Goal: Task Accomplishment & Management: Manage account settings

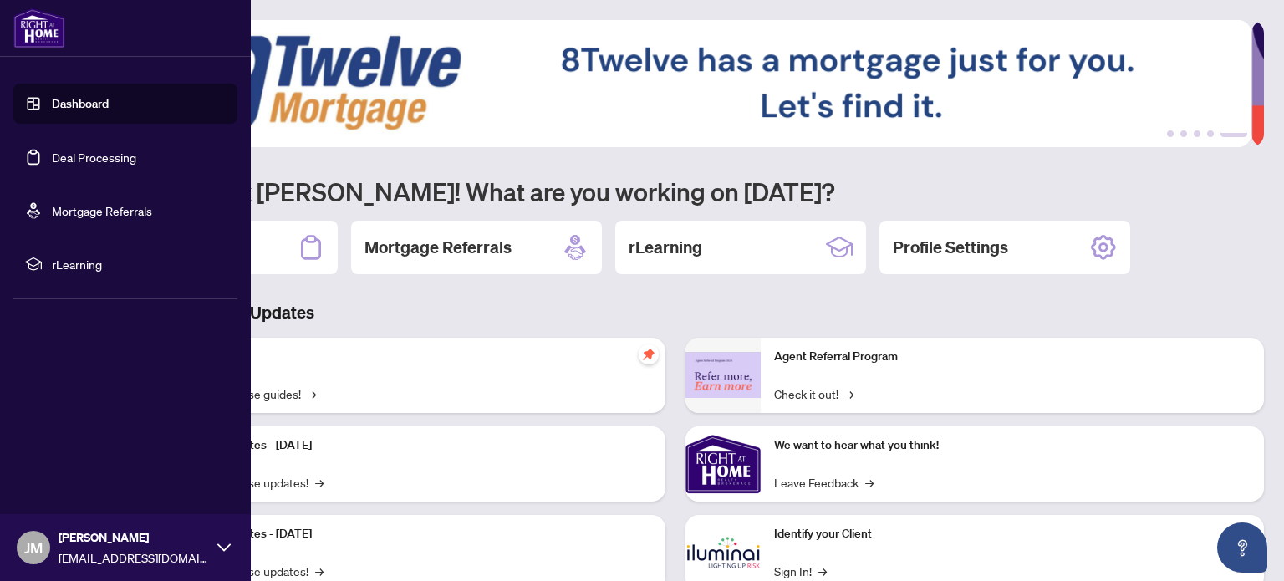
click at [52, 160] on link "Deal Processing" at bounding box center [94, 157] width 84 height 15
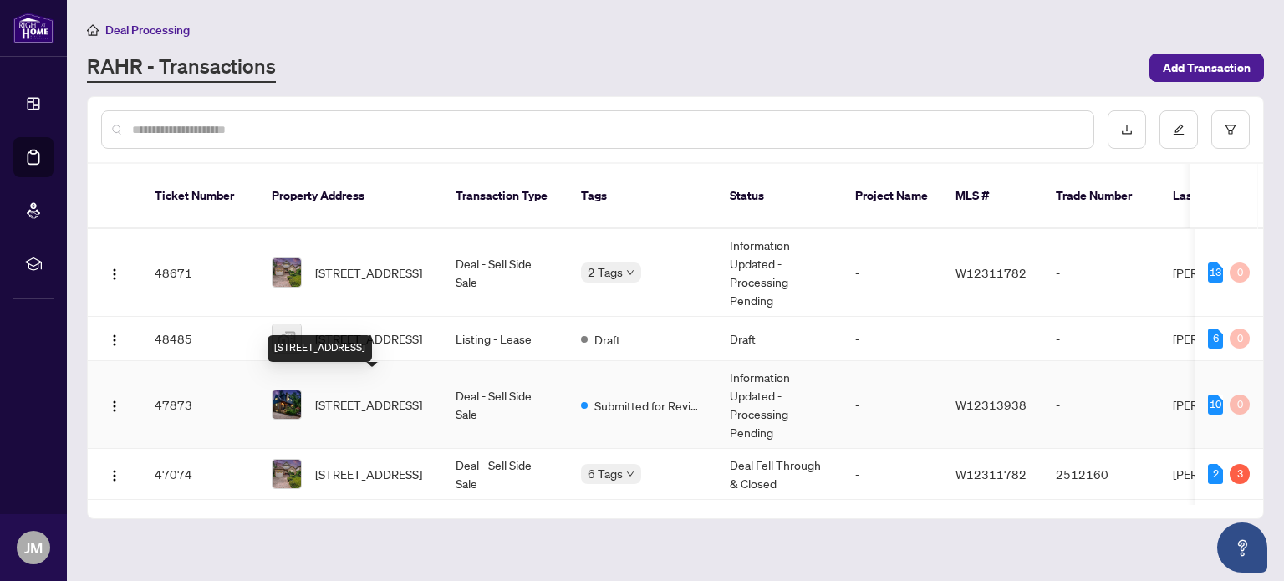
click at [377, 395] on span "[STREET_ADDRESS]" at bounding box center [368, 404] width 107 height 18
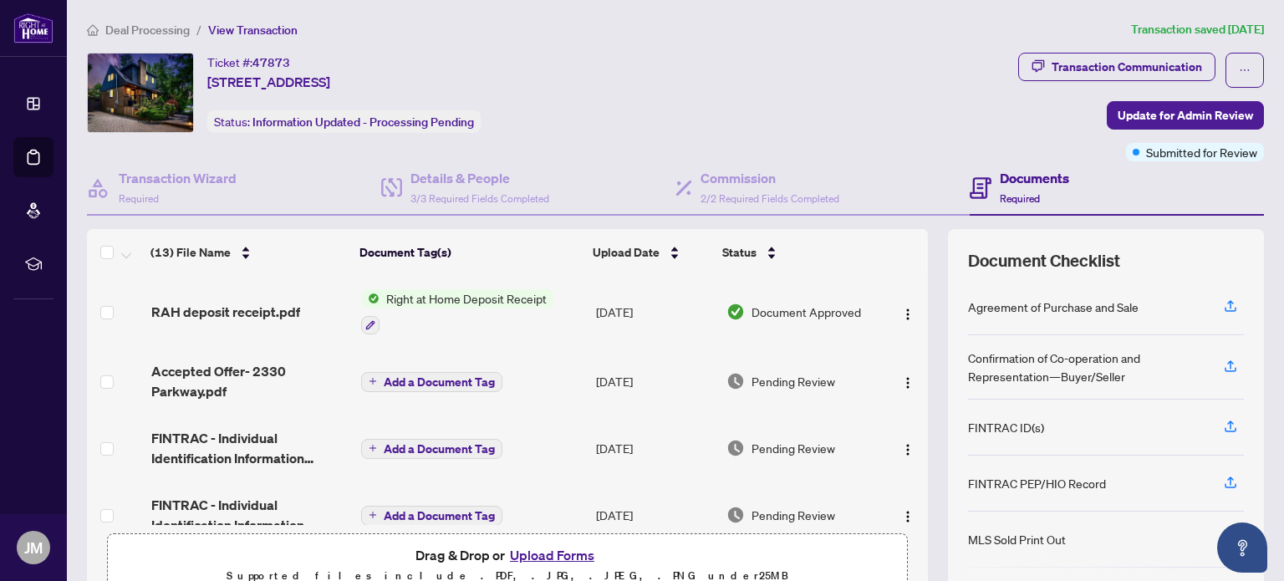
click at [557, 551] on button "Upload Forms" at bounding box center [552, 555] width 94 height 22
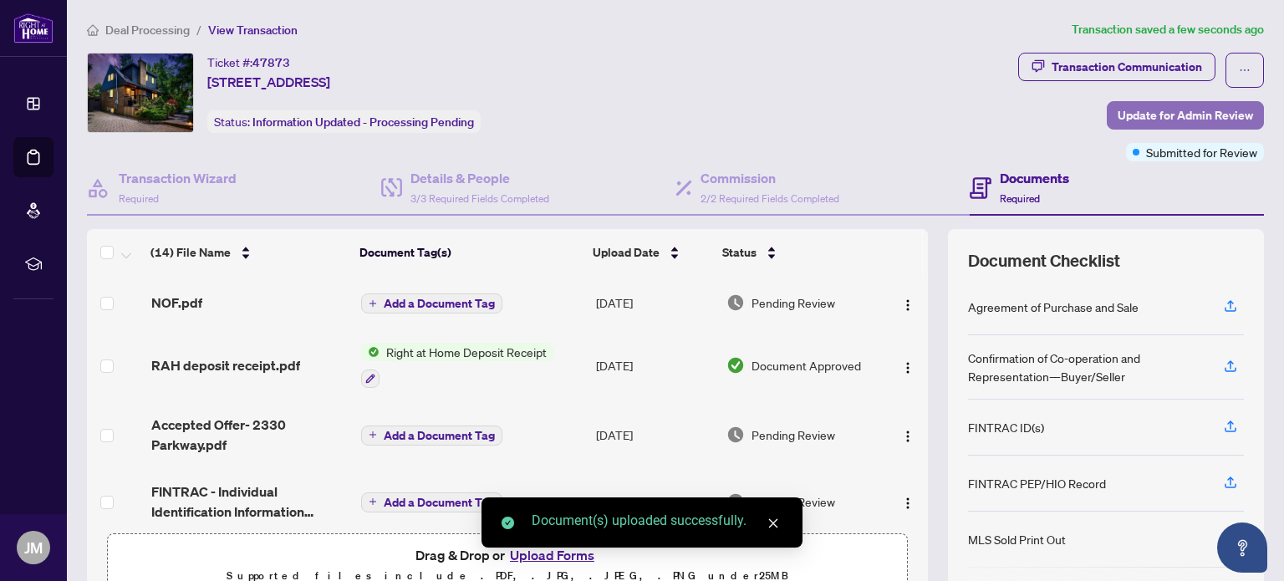
click at [1154, 120] on span "Update for Admin Review" at bounding box center [1184, 115] width 135 height 27
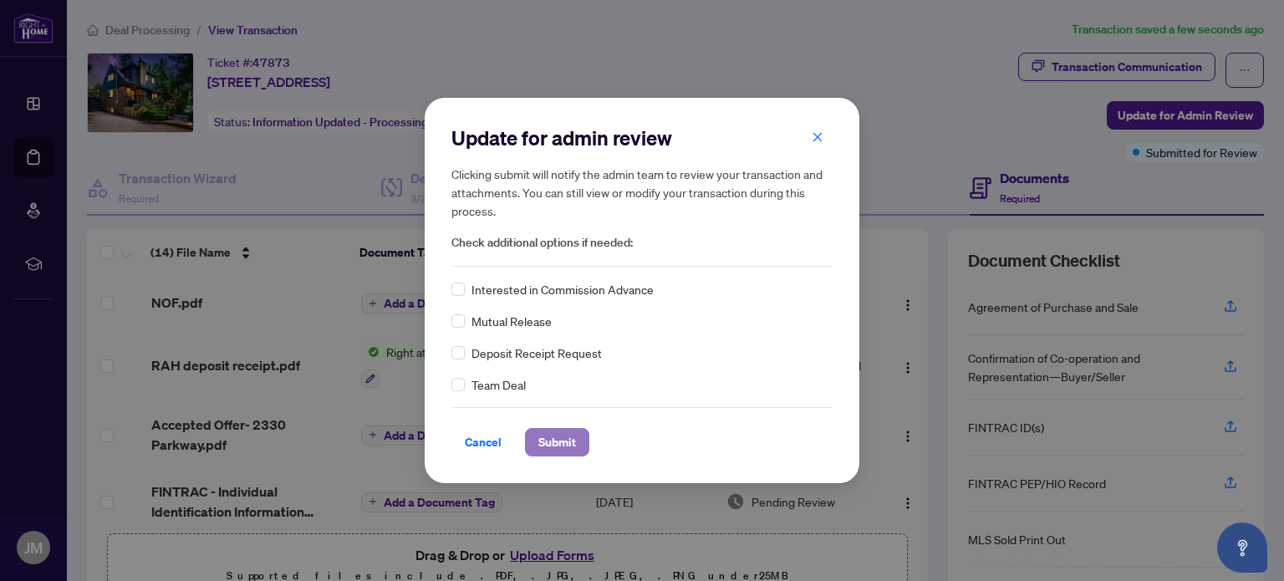
click at [555, 432] on span "Submit" at bounding box center [557, 442] width 38 height 27
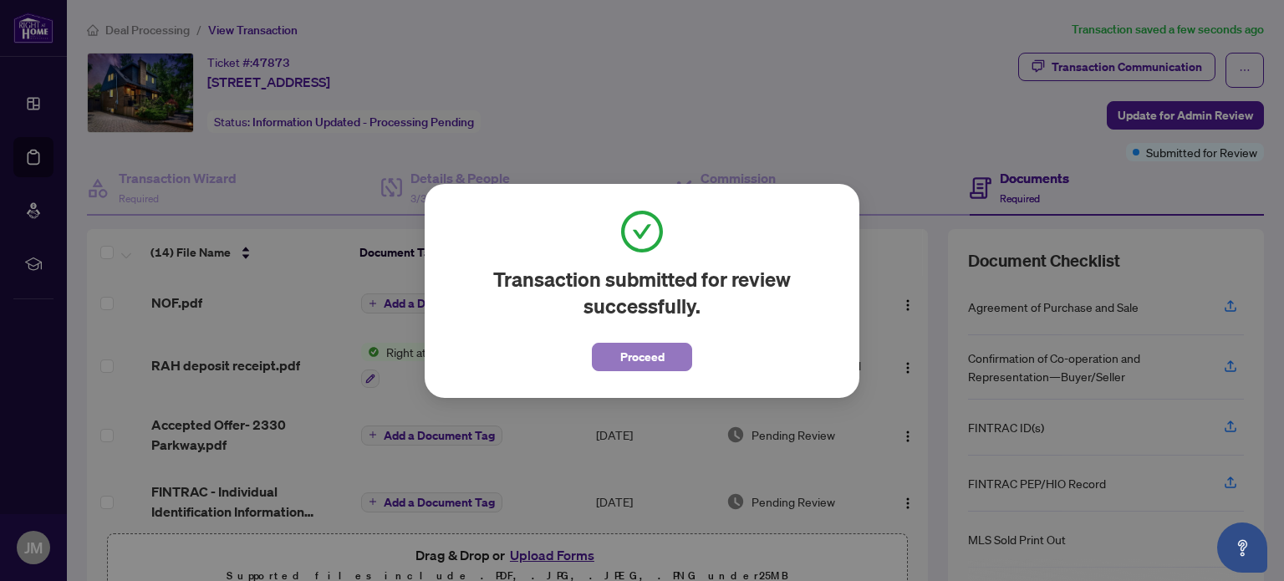
click at [652, 364] on span "Proceed" at bounding box center [642, 357] width 44 height 27
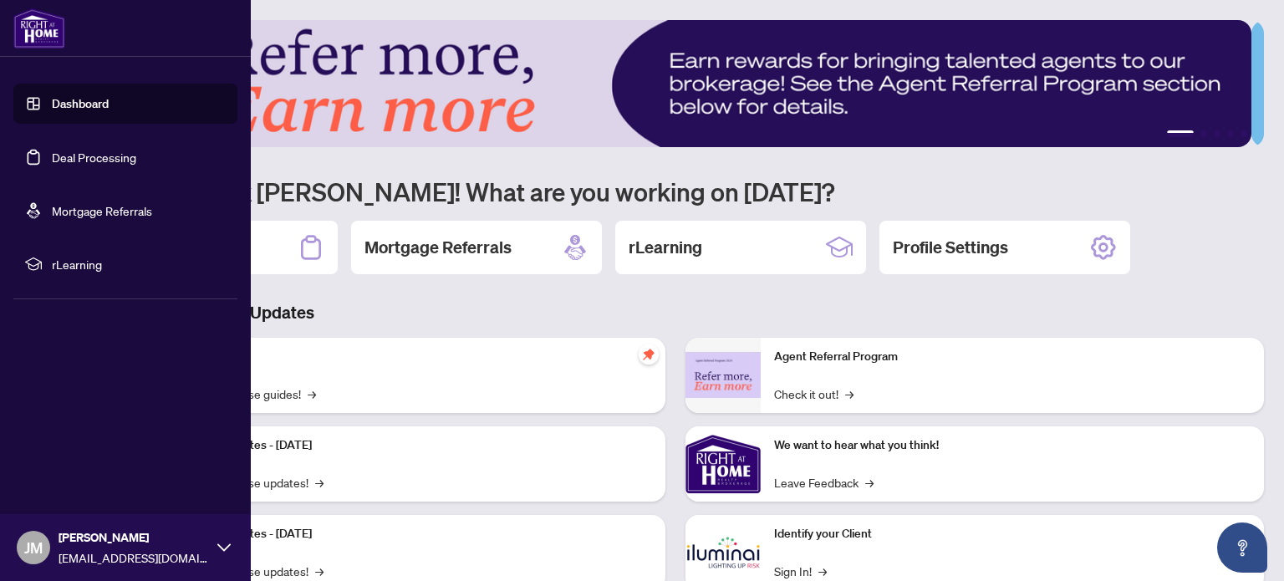
click at [52, 165] on link "Deal Processing" at bounding box center [94, 157] width 84 height 15
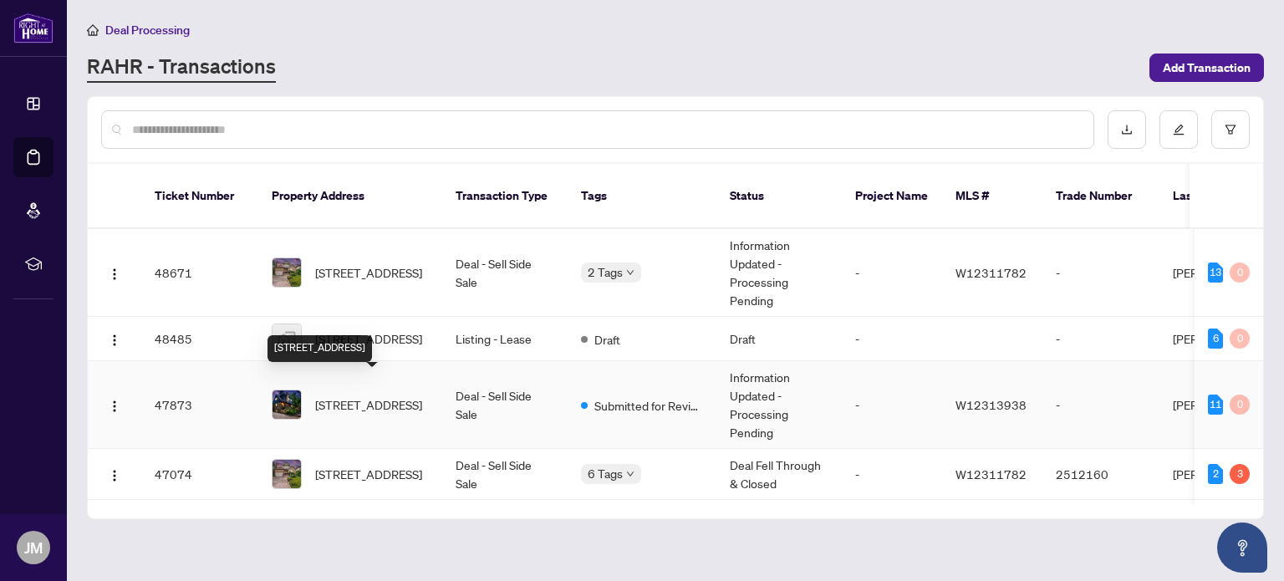
click at [388, 400] on span "[STREET_ADDRESS]" at bounding box center [368, 404] width 107 height 18
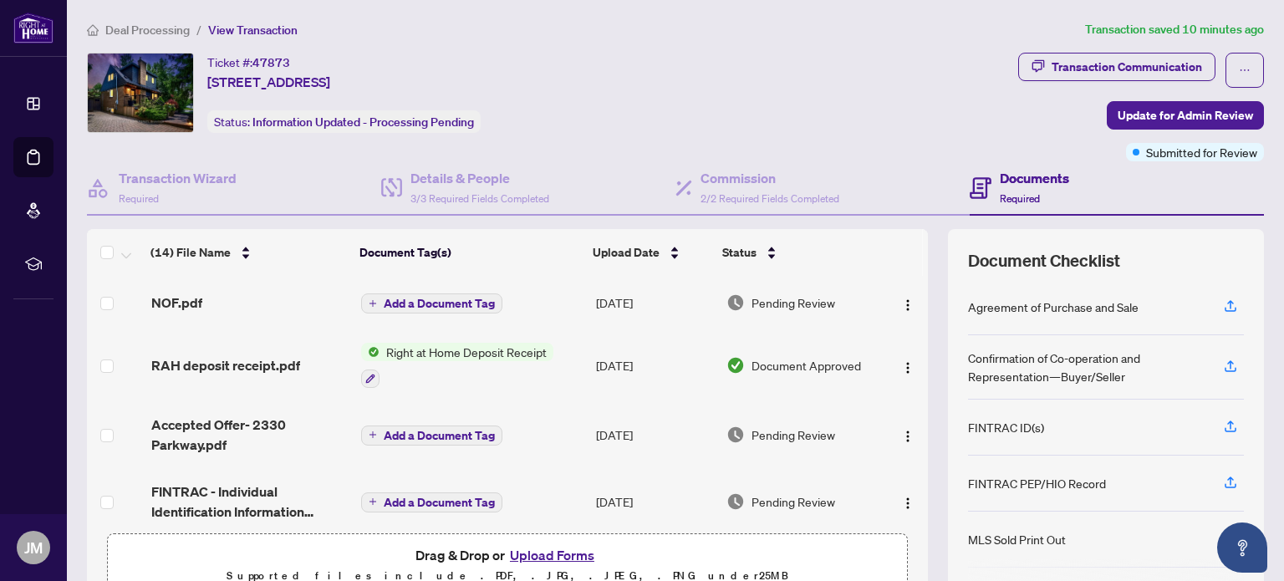
click at [555, 550] on button "Upload Forms" at bounding box center [552, 555] width 94 height 22
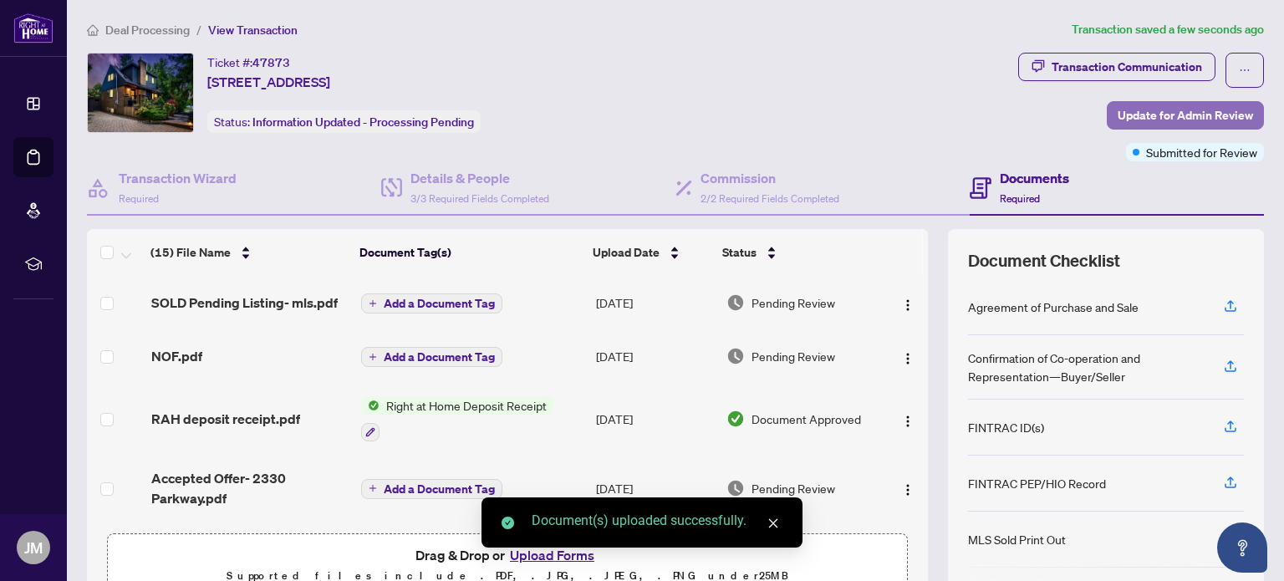
click at [1169, 107] on span "Update for Admin Review" at bounding box center [1184, 115] width 135 height 27
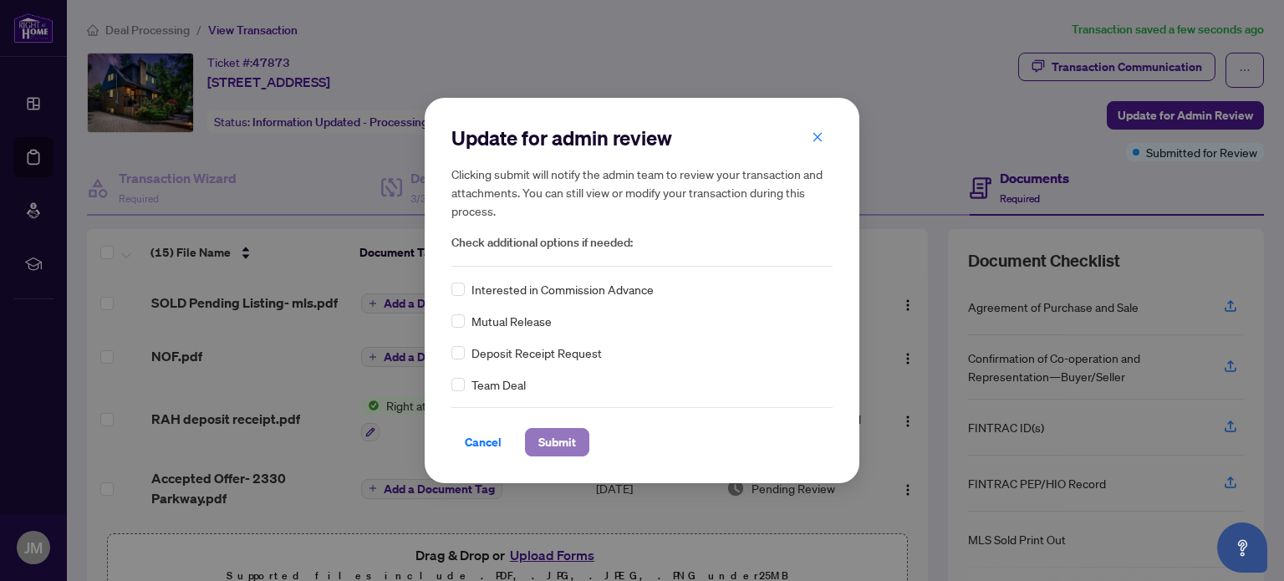
click at [552, 443] on span "Submit" at bounding box center [557, 442] width 38 height 27
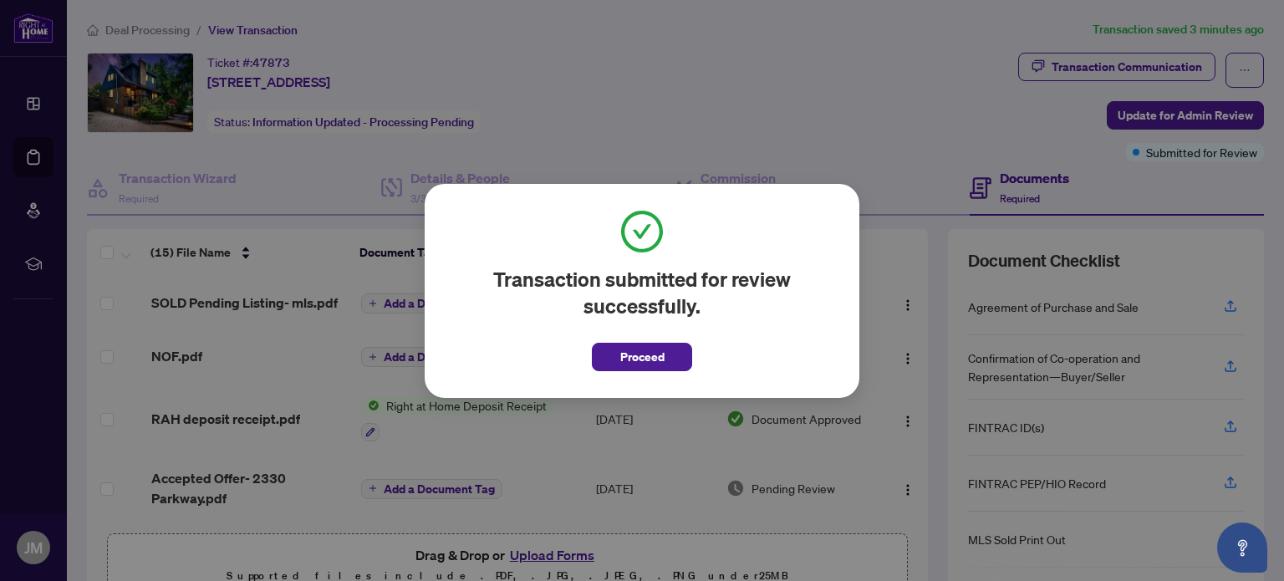
click at [552, 443] on div "Transaction submitted for review successfully. Proceed Cancel OK" at bounding box center [642, 290] width 1284 height 581
drag, startPoint x: 618, startPoint y: 348, endPoint x: 621, endPoint y: 356, distance: 8.7
click at [621, 356] on span "Proceed" at bounding box center [642, 357] width 44 height 27
